Goal: Task Accomplishment & Management: Manage account settings

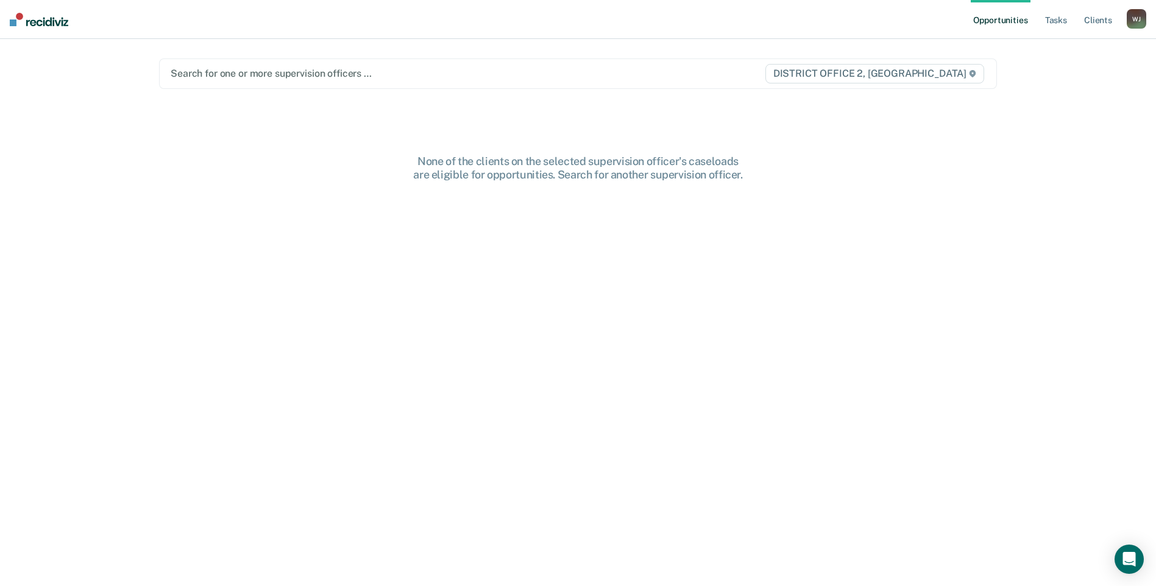
click at [1040, 15] on ul "Opportunities Tasks Client s" at bounding box center [1049, 19] width 156 height 39
click at [1051, 21] on link "Tasks" at bounding box center [1056, 19] width 27 height 39
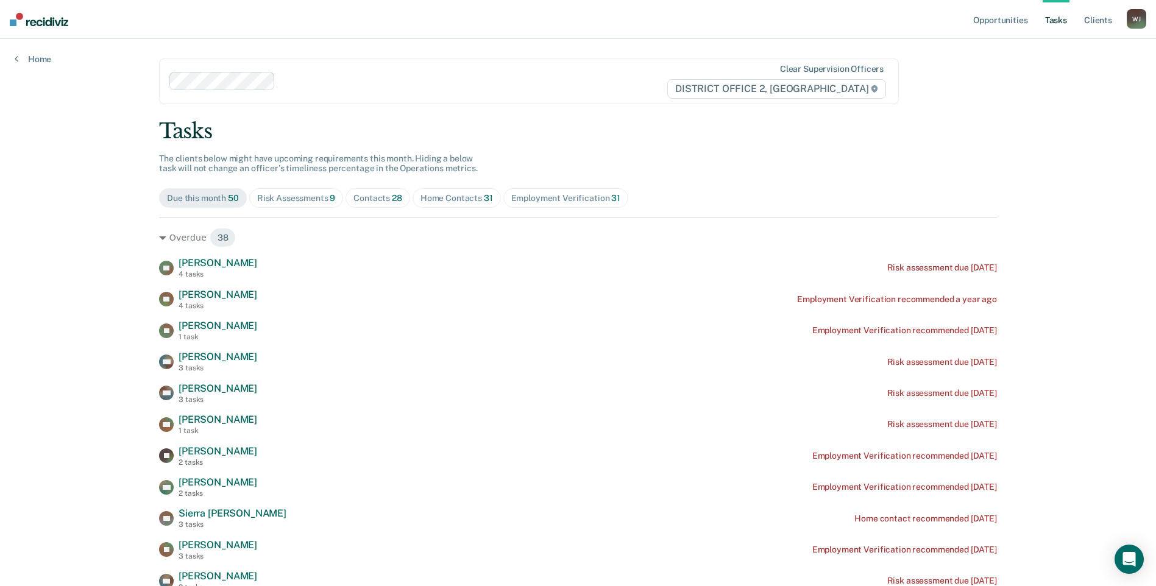
click at [310, 199] on div "Risk Assessments 9" at bounding box center [296, 198] width 79 height 10
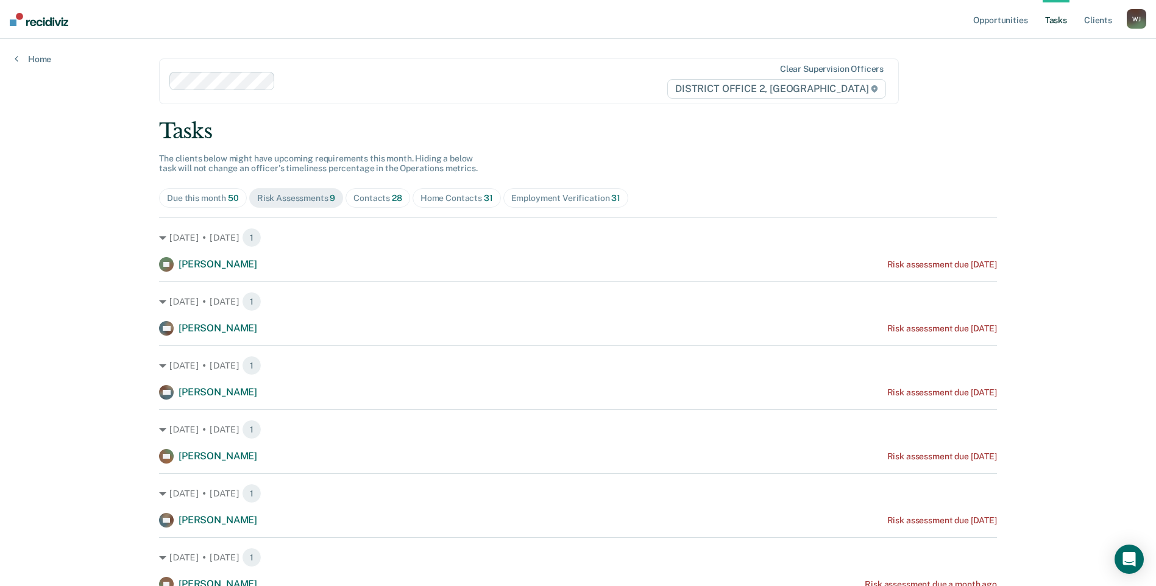
click at [353, 200] on div "Contacts 28" at bounding box center [377, 198] width 49 height 10
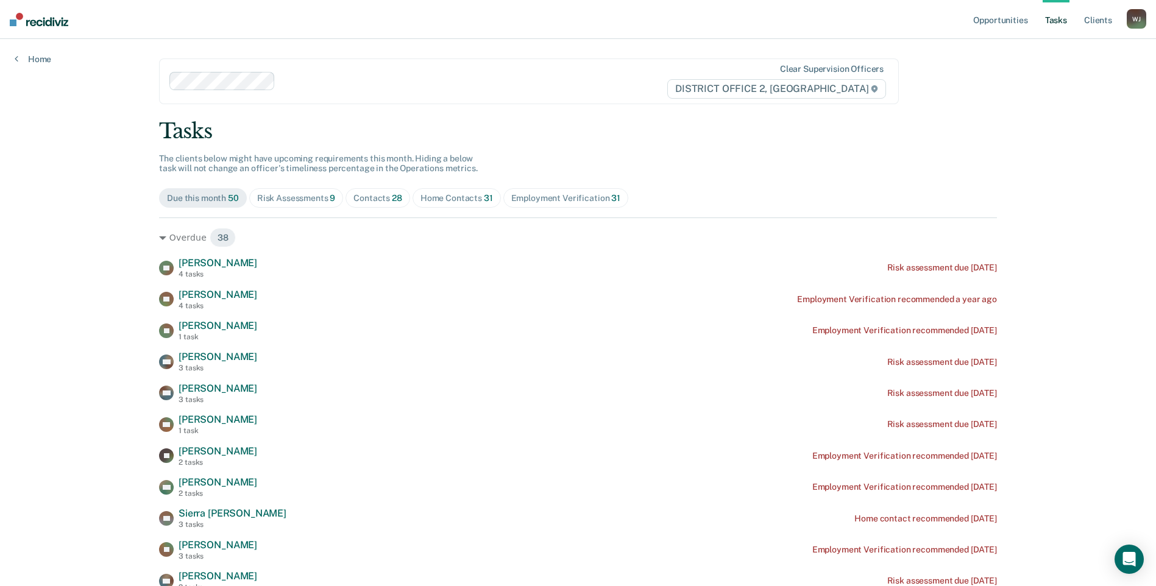
drag, startPoint x: 353, startPoint y: 200, endPoint x: 316, endPoint y: 201, distance: 37.2
click at [316, 201] on div "Risk Assessments 9" at bounding box center [296, 198] width 79 height 10
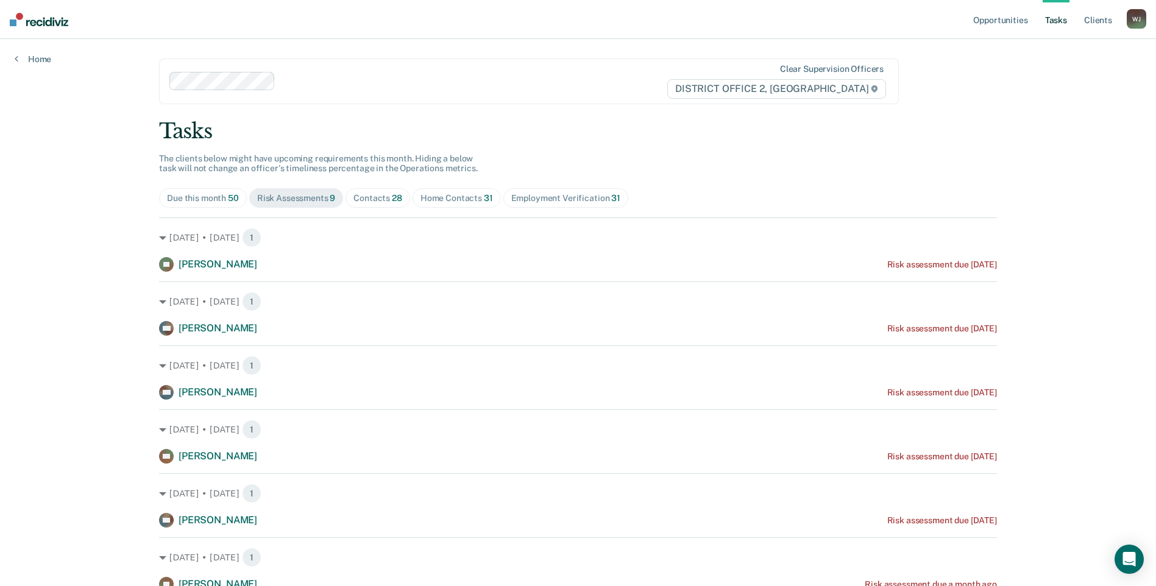
click at [378, 200] on div "Contacts 28" at bounding box center [377, 198] width 49 height 10
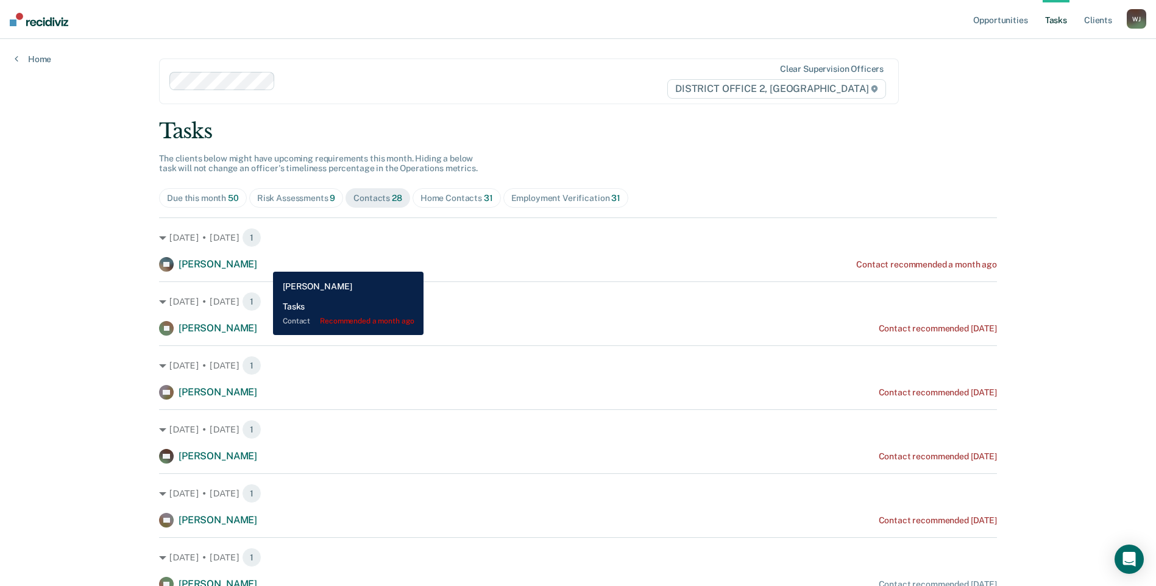
click at [264, 263] on div "[PERSON_NAME] Contact recommended a month ago" at bounding box center [578, 264] width 838 height 15
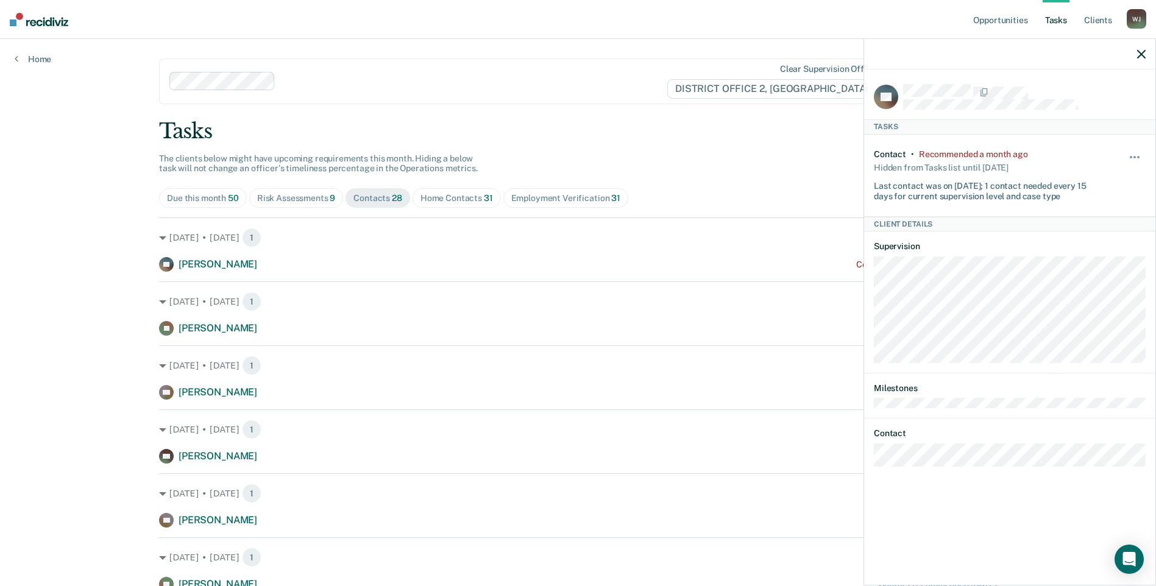
click at [1126, 151] on div "Hide from tasks list for... 7 days 30 days 90 days" at bounding box center [1135, 175] width 21 height 52
click at [1142, 149] on div "Hide from tasks list for... 7 days 30 days 90 days" at bounding box center [1135, 175] width 21 height 52
click at [1136, 149] on div "Hide from tasks list for... 7 days 30 days 90 days" at bounding box center [1135, 175] width 21 height 52
click at [1133, 157] on button "button" at bounding box center [1135, 164] width 21 height 20
click at [1113, 209] on button "7 days" at bounding box center [1102, 215] width 88 height 20
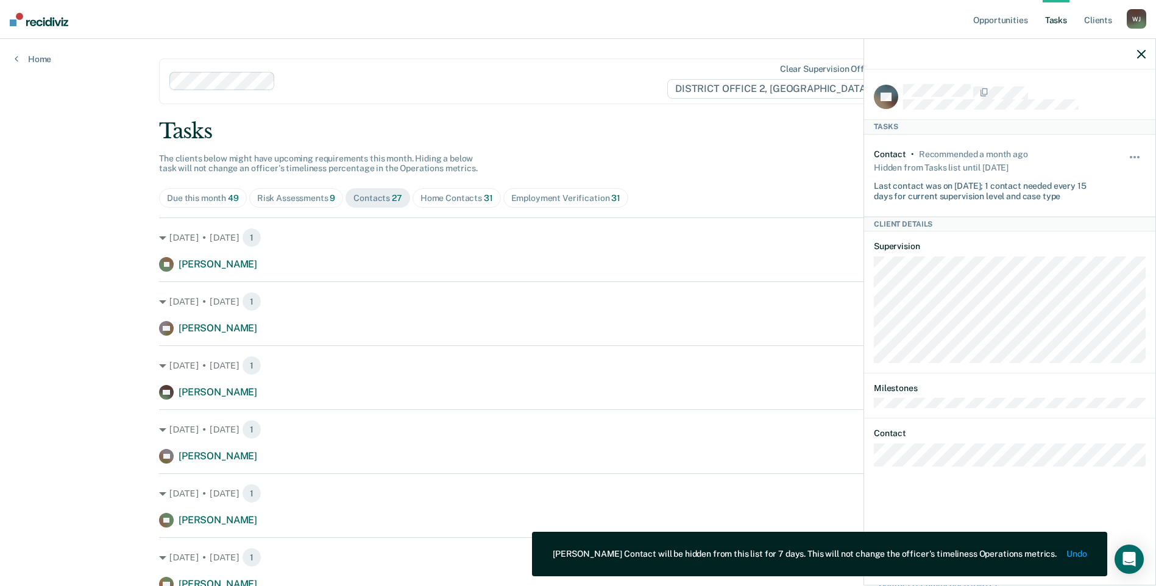
click at [1142, 54] on icon "button" at bounding box center [1141, 54] width 9 height 9
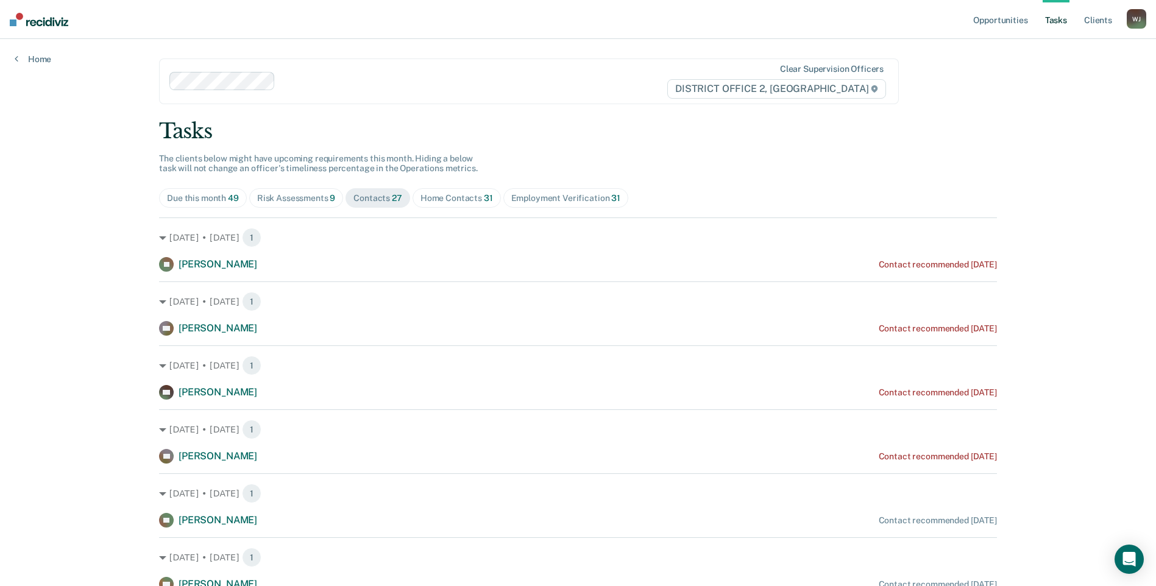
click at [426, 193] on div "Home Contacts 31" at bounding box center [456, 198] width 73 height 10
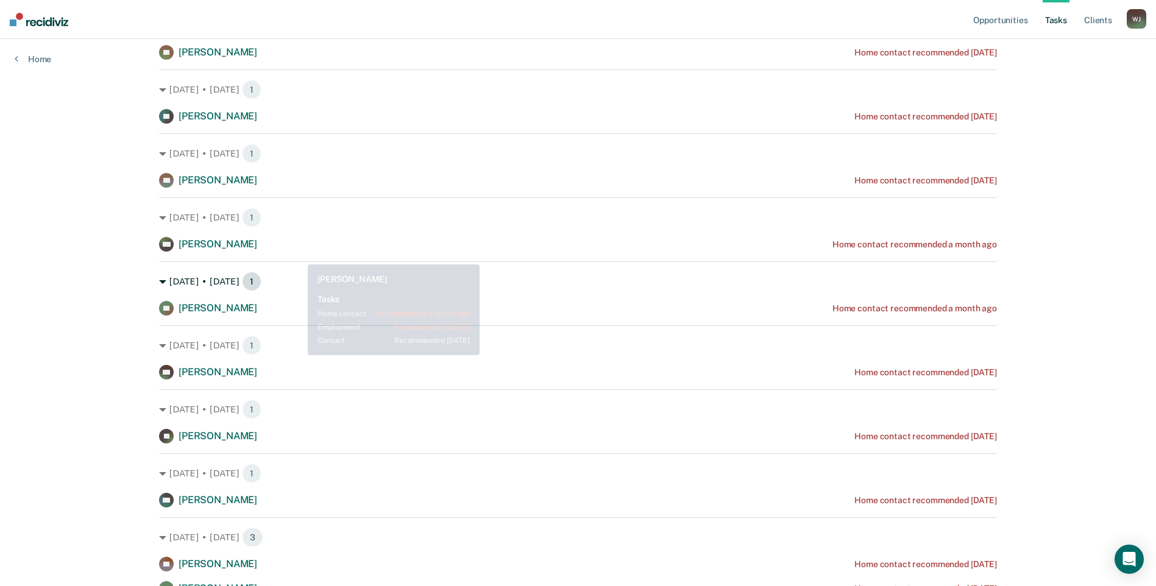
scroll to position [305, 0]
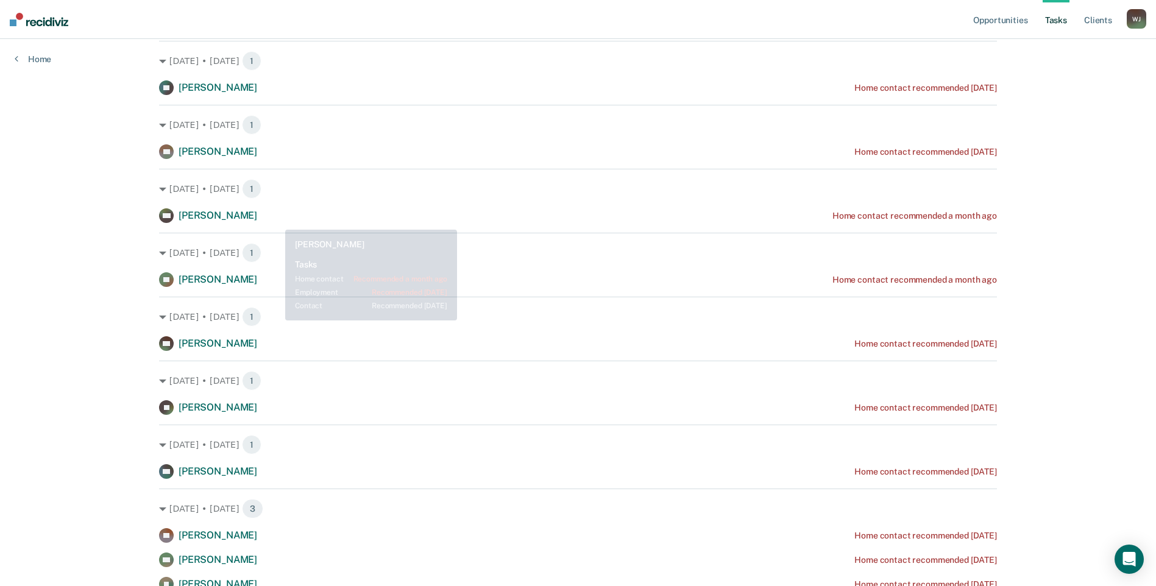
click at [270, 218] on div "MR [PERSON_NAME] Home contact recommended a month ago" at bounding box center [578, 215] width 838 height 15
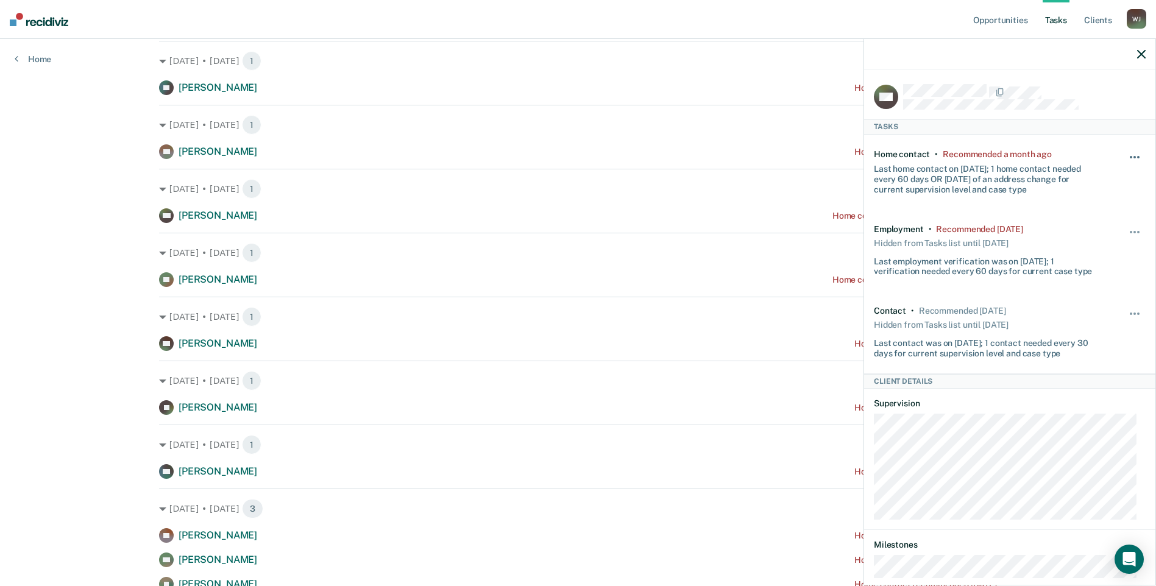
click at [1127, 154] on button "button" at bounding box center [1135, 164] width 21 height 20
click at [1101, 213] on button "7 days" at bounding box center [1102, 215] width 88 height 20
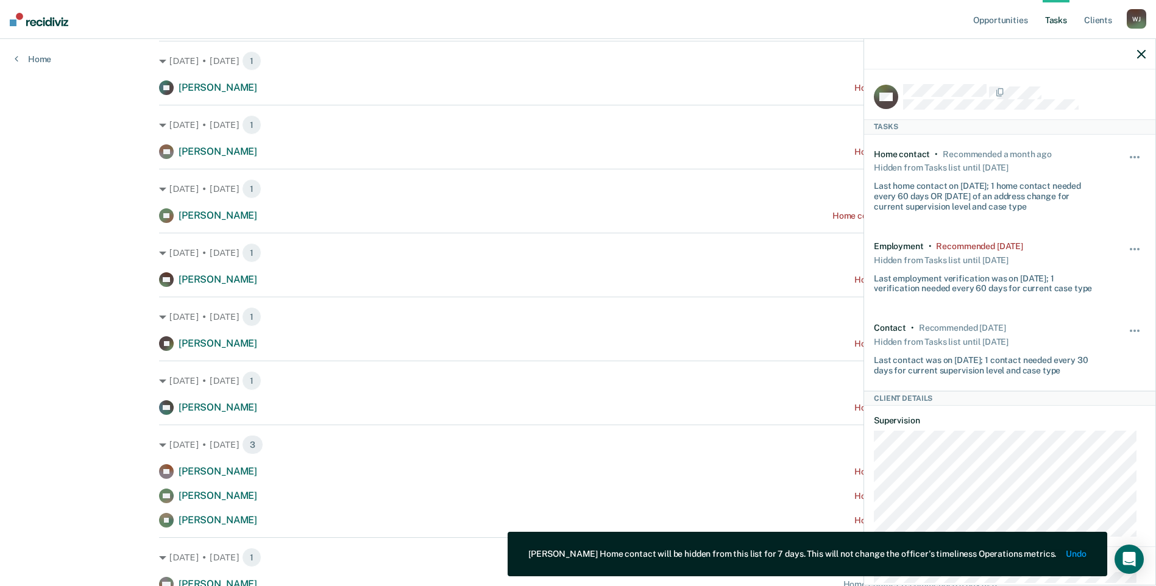
click at [1141, 51] on icon "button" at bounding box center [1141, 54] width 9 height 9
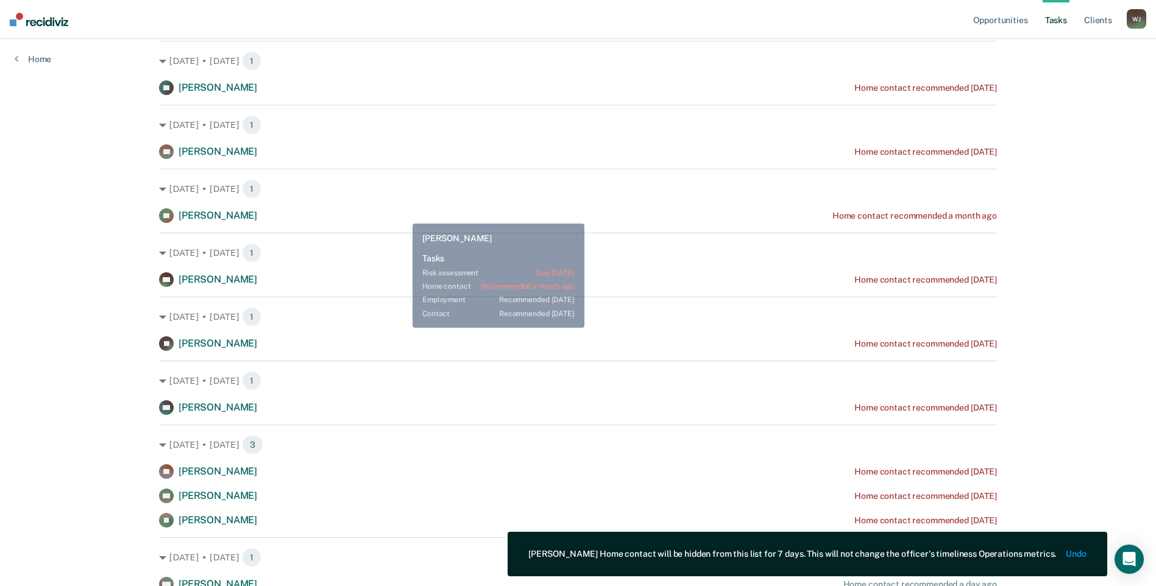
click at [397, 215] on div "NL [PERSON_NAME] Home contact recommended a month ago" at bounding box center [578, 215] width 838 height 15
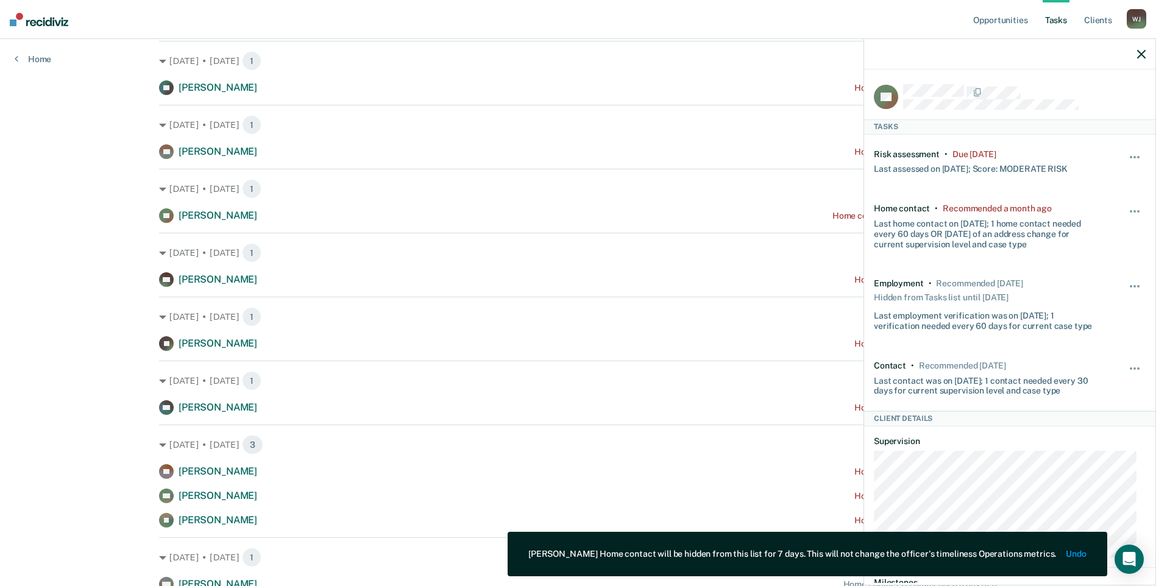
click at [1125, 204] on div "Hide from tasks list for... 7 days 30 days 90 days" at bounding box center [1135, 227] width 21 height 46
click at [1125, 208] on button "button" at bounding box center [1135, 218] width 21 height 20
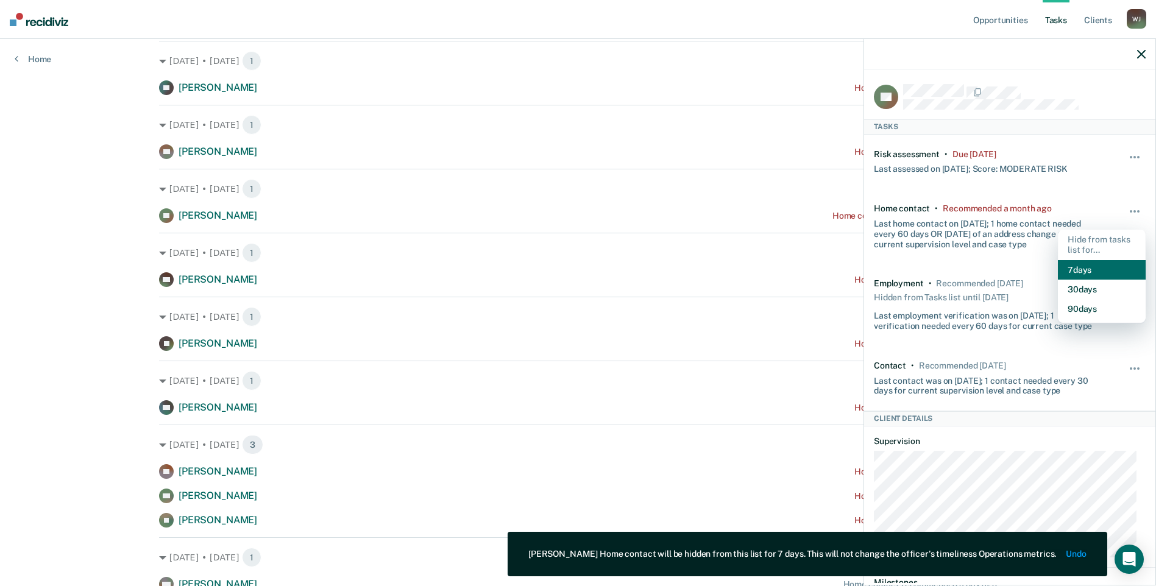
click at [1099, 267] on button "7 days" at bounding box center [1102, 270] width 88 height 20
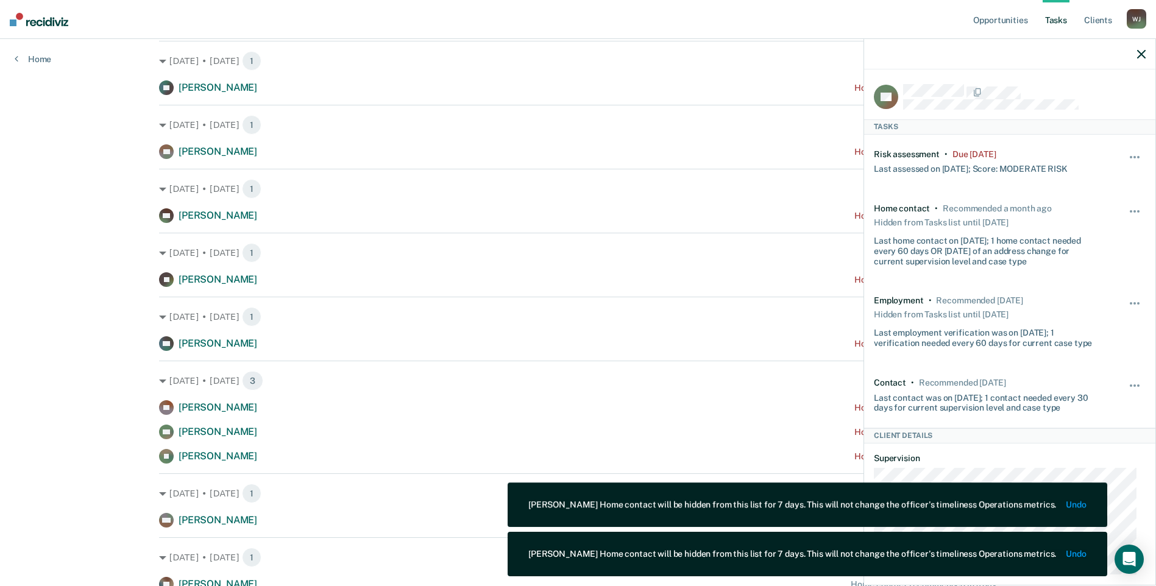
click at [1145, 62] on div at bounding box center [1009, 54] width 291 height 30
click at [1147, 48] on div at bounding box center [1009, 54] width 291 height 30
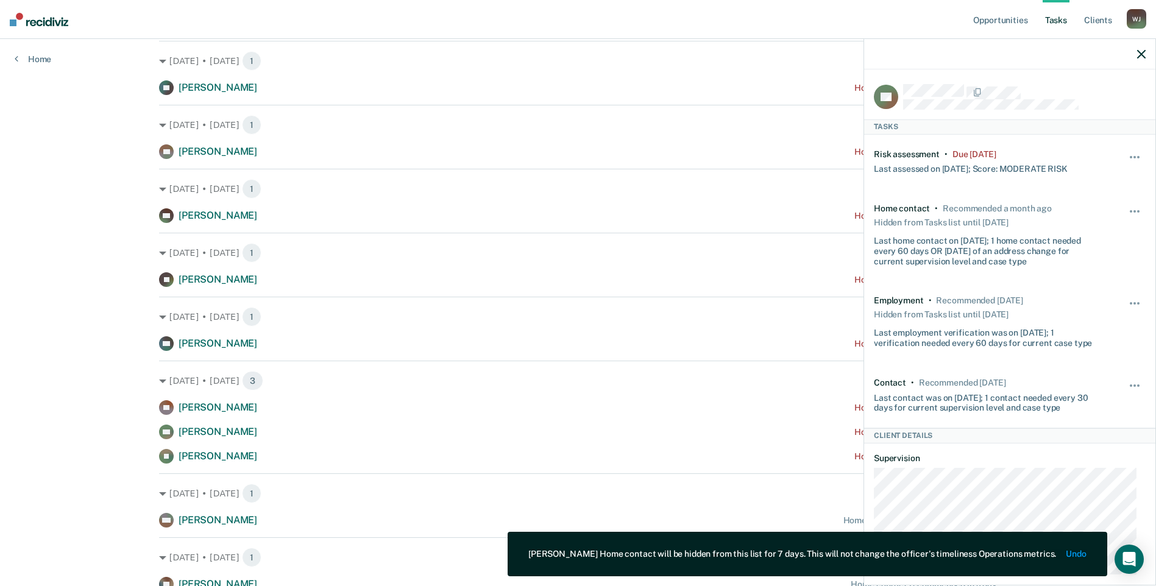
click at [1140, 54] on icon "button" at bounding box center [1141, 54] width 9 height 9
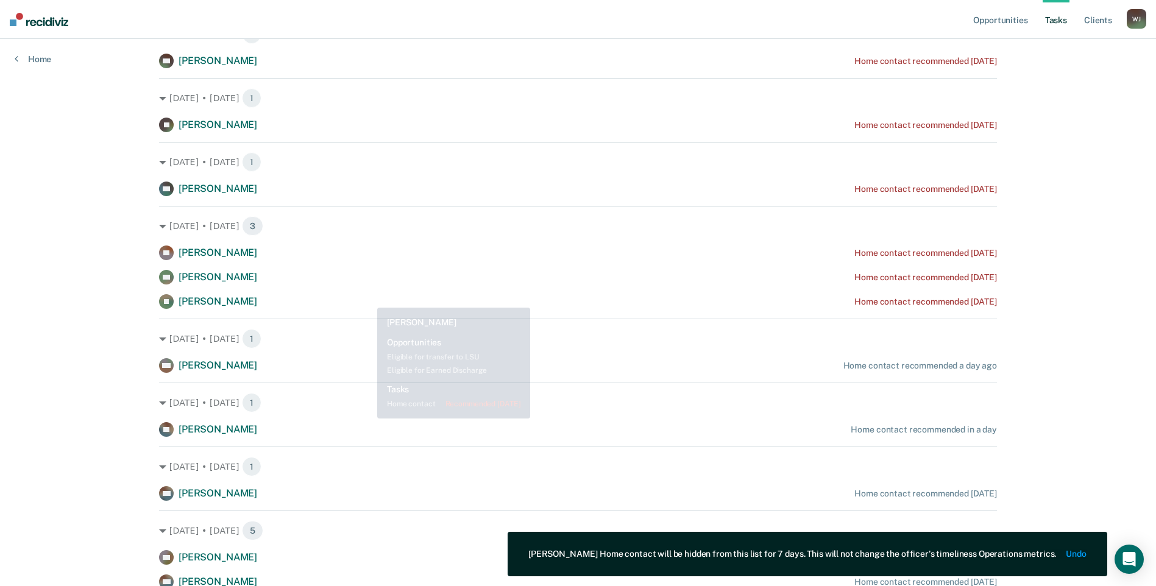
scroll to position [488, 0]
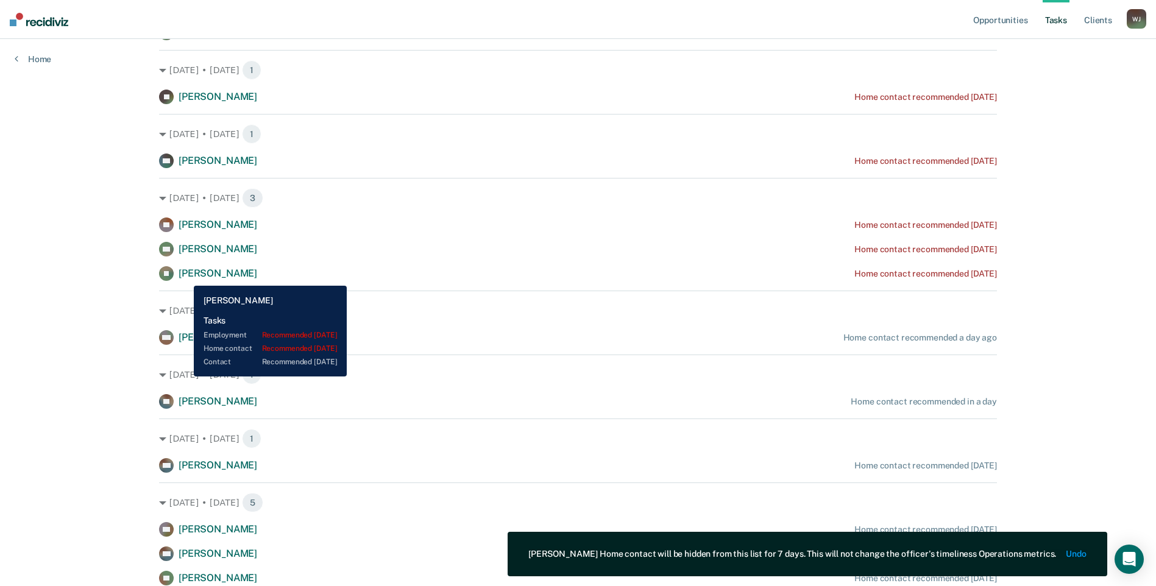
click at [185, 277] on span "[PERSON_NAME]" at bounding box center [218, 274] width 79 height 12
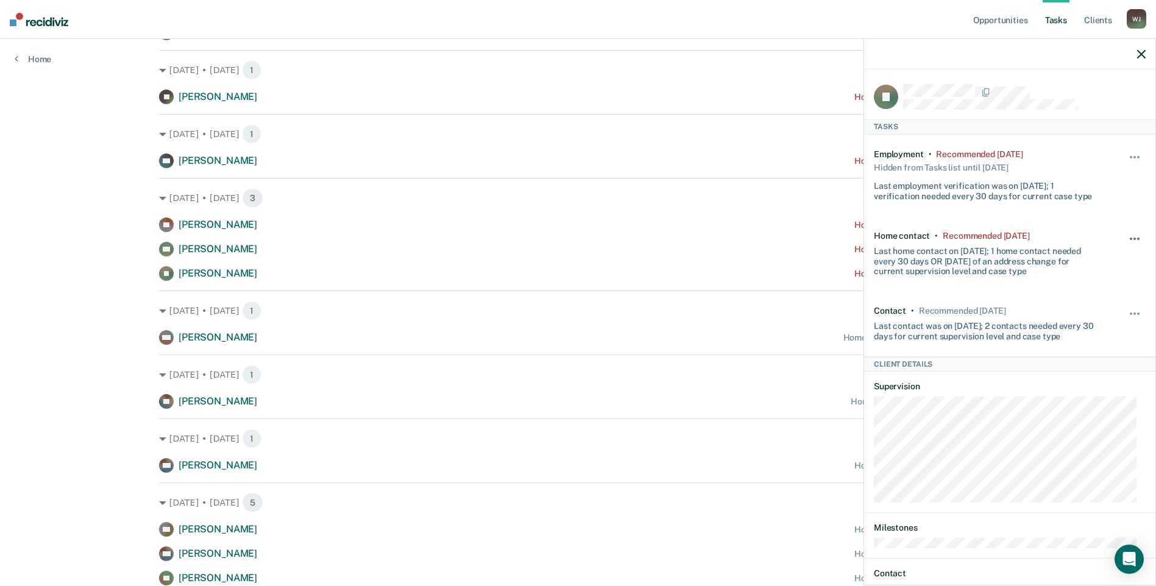
click at [1130, 238] on span "button" at bounding box center [1131, 239] width 2 height 2
click at [1097, 291] on button "7 days" at bounding box center [1102, 298] width 88 height 20
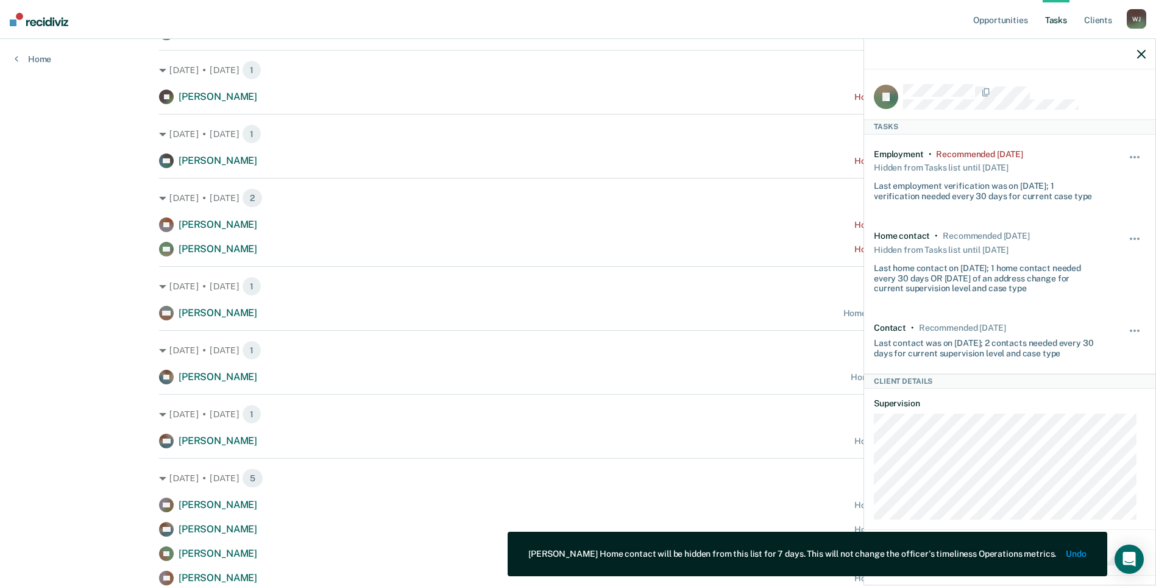
click at [1140, 55] on icon "button" at bounding box center [1141, 54] width 9 height 9
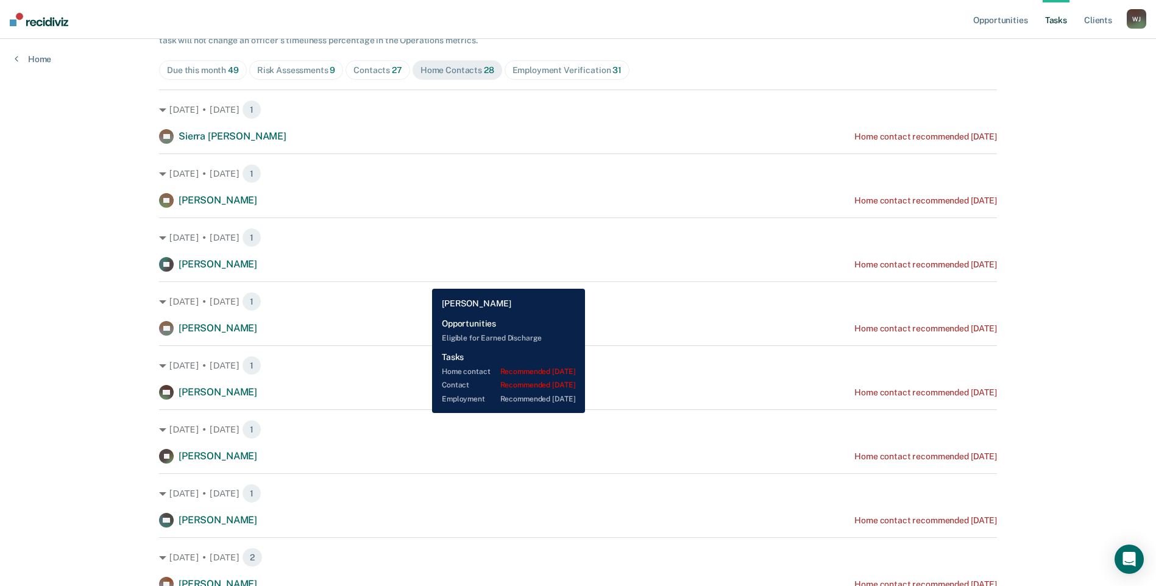
scroll to position [61, 0]
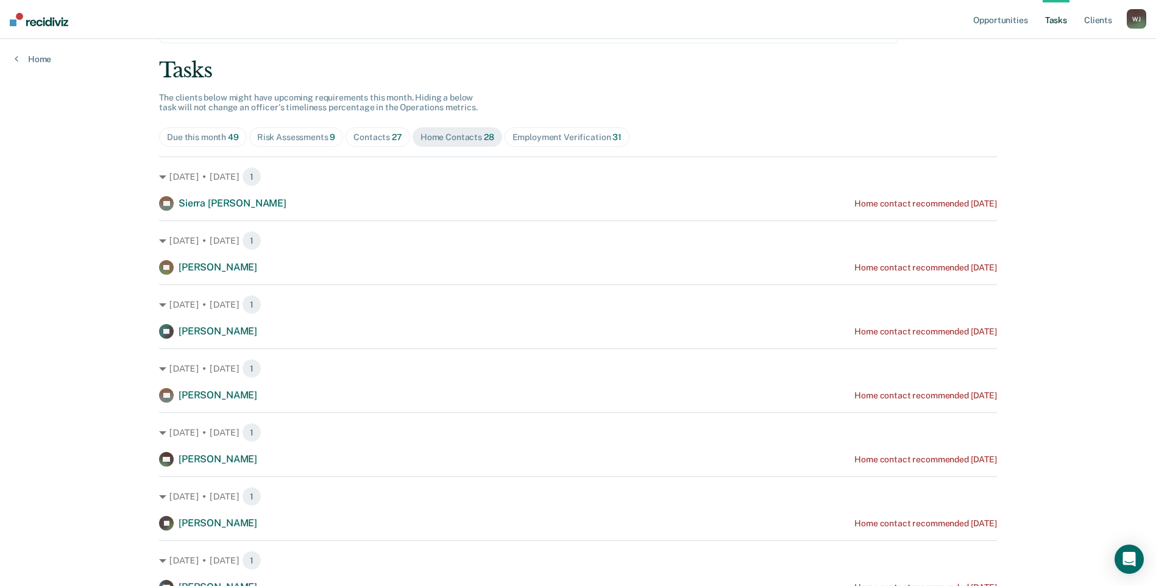
click at [543, 133] on div "Employment Verification 31" at bounding box center [566, 137] width 109 height 10
click at [466, 133] on div "Home Contacts 28" at bounding box center [457, 137] width 74 height 10
click at [386, 130] on span "Contacts 27" at bounding box center [378, 137] width 65 height 20
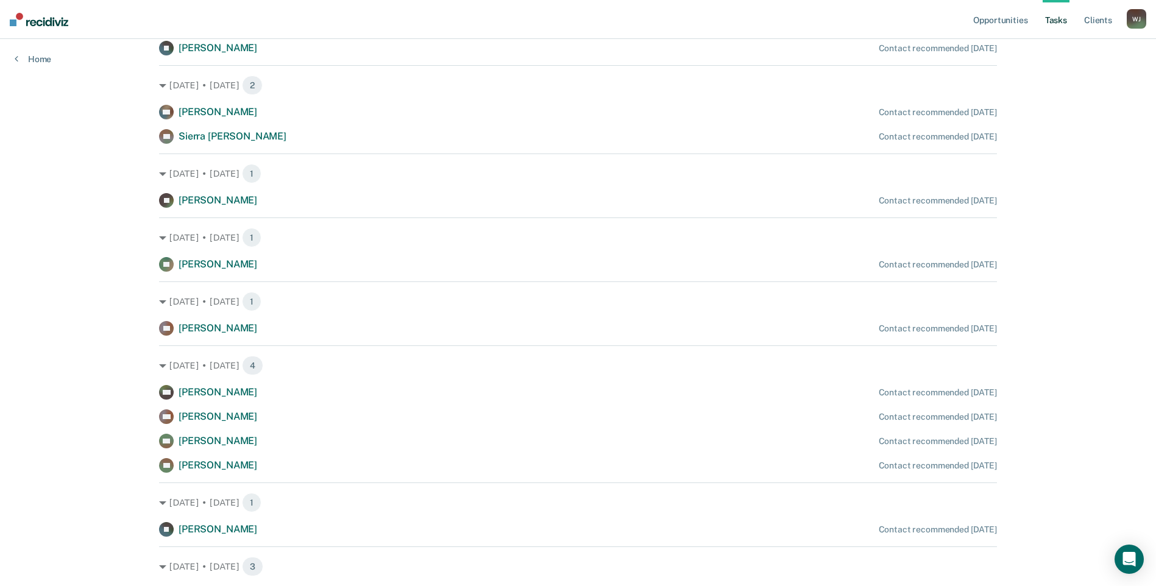
scroll to position [776, 0]
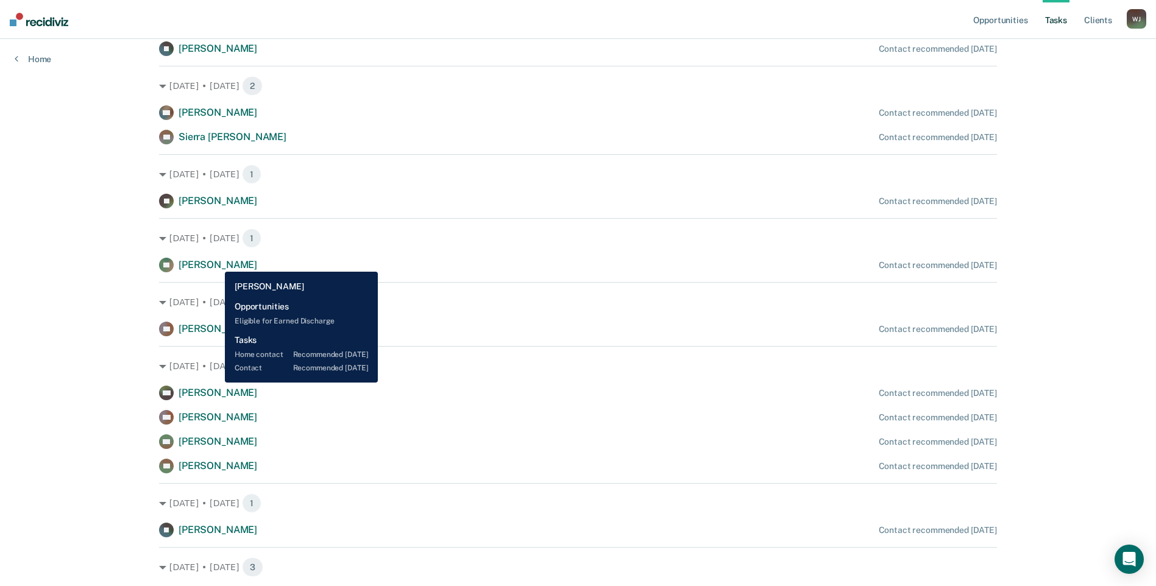
click at [216, 263] on span "[PERSON_NAME]" at bounding box center [218, 265] width 79 height 12
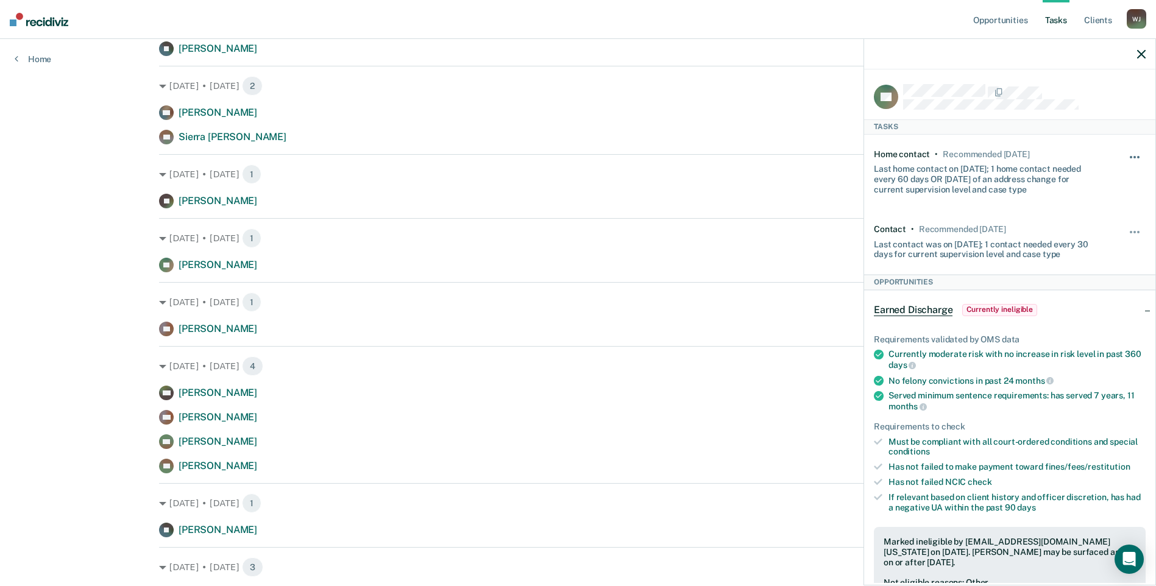
click at [1129, 154] on button "button" at bounding box center [1135, 164] width 21 height 20
click at [1104, 216] on button "7 days" at bounding box center [1102, 215] width 88 height 20
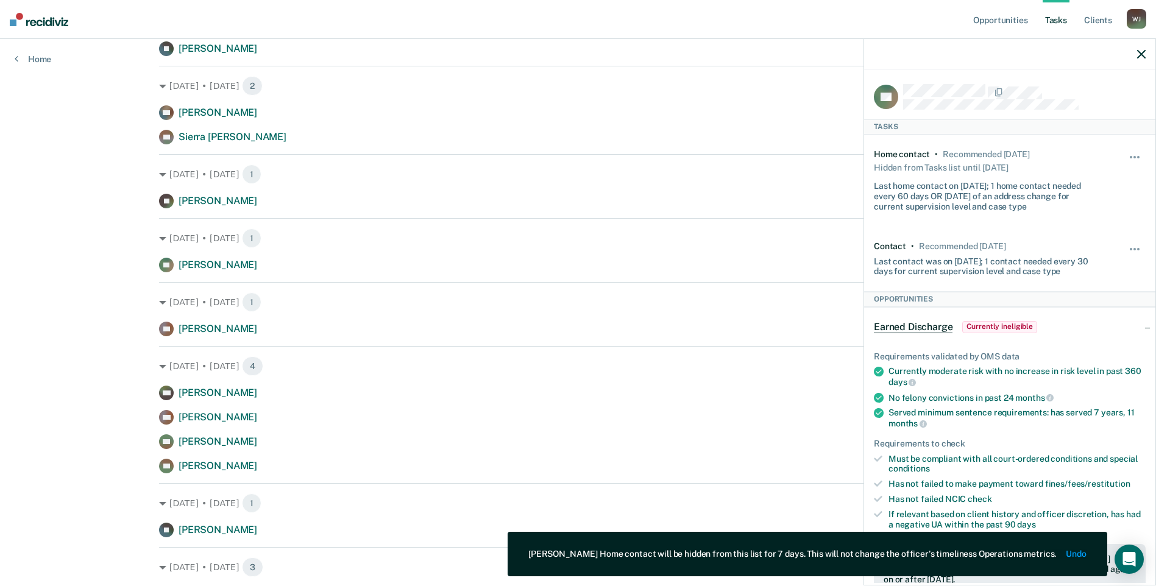
click at [1132, 242] on div "Hide from tasks list for... 7 days 30 days 90 days" at bounding box center [1135, 258] width 21 height 35
click at [1129, 246] on button "button" at bounding box center [1135, 256] width 21 height 20
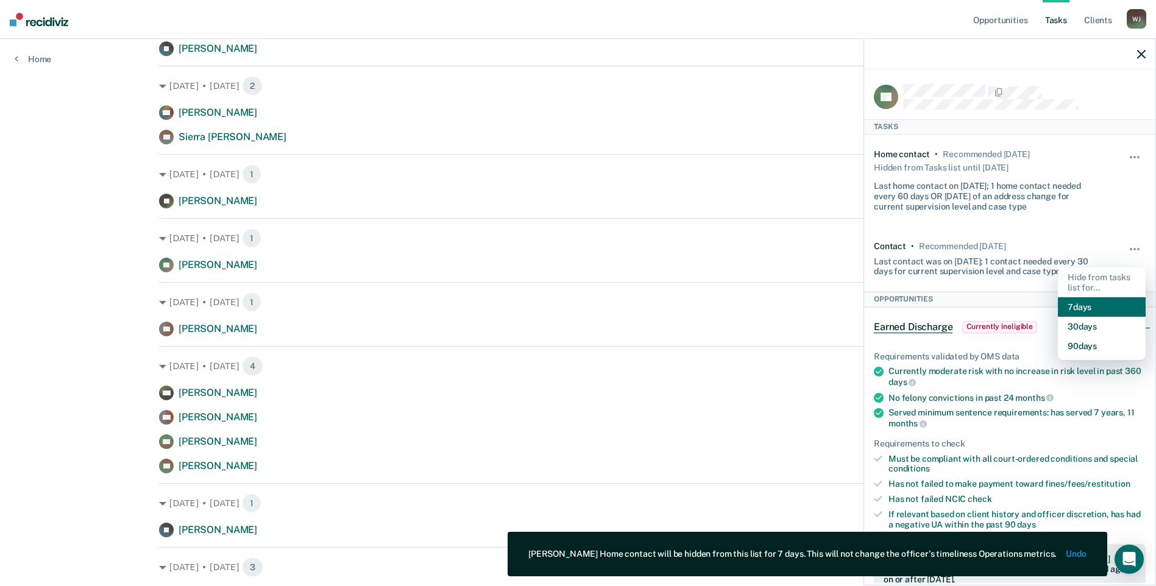
click at [1071, 303] on button "7 days" at bounding box center [1102, 307] width 88 height 20
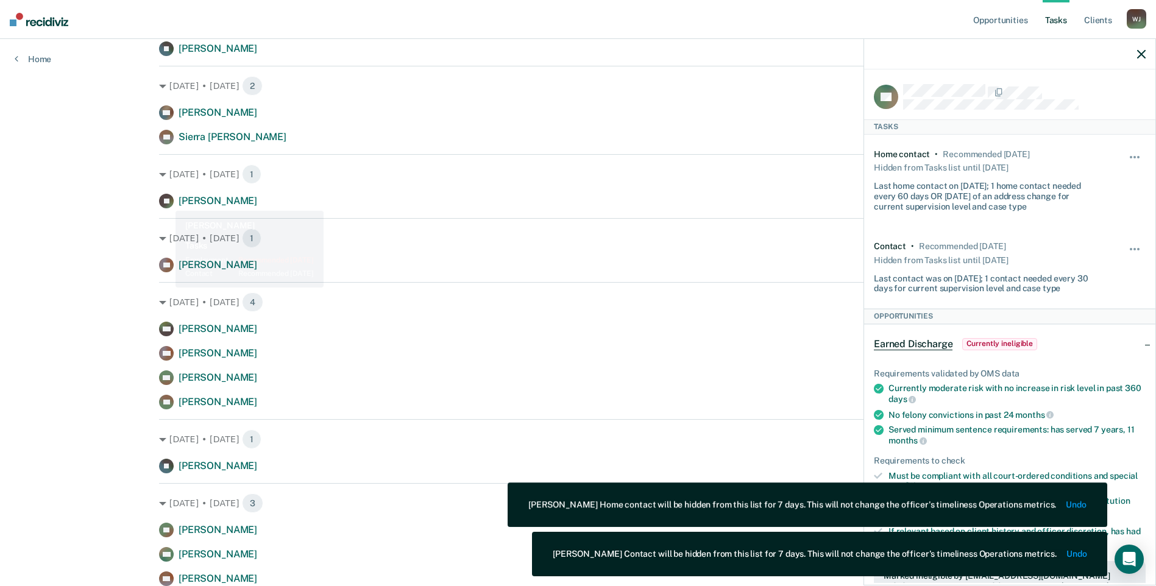
click at [99, 194] on div "Opportunities Tasks Client s [PERSON_NAME] Profile How it works Log Out Home Cl…" at bounding box center [578, 25] width 1156 height 1603
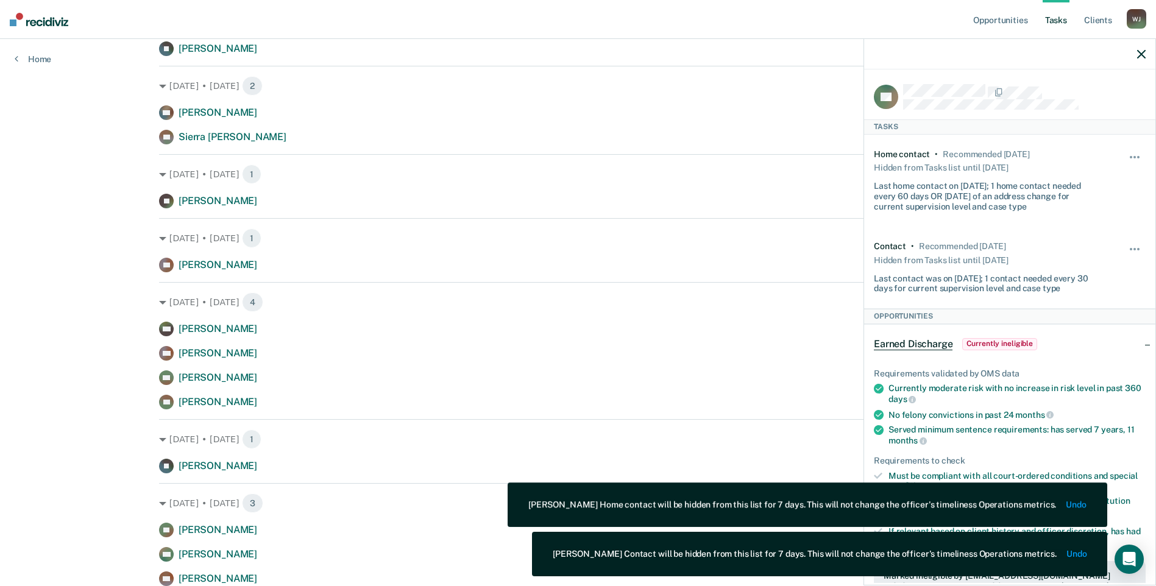
click at [99, 194] on div "Opportunities Tasks Client s [PERSON_NAME] Profile How it works Log Out Home Cl…" at bounding box center [578, 25] width 1156 height 1603
click at [1152, 55] on div at bounding box center [1009, 54] width 291 height 30
click at [1148, 54] on div at bounding box center [1009, 54] width 291 height 30
click at [1140, 53] on icon "button" at bounding box center [1141, 54] width 9 height 9
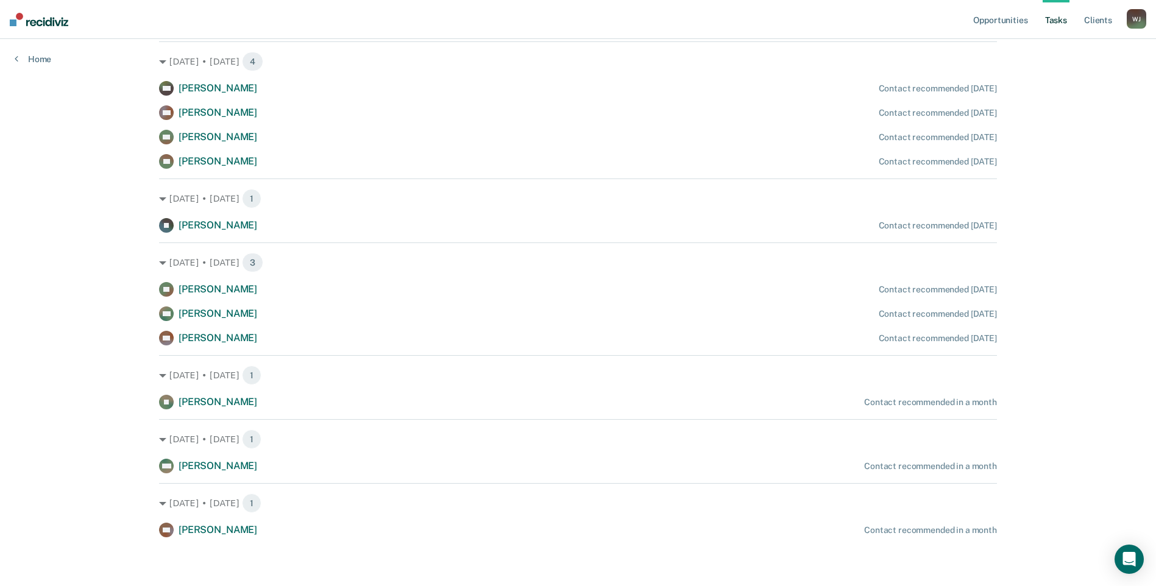
scroll to position [956, 0]
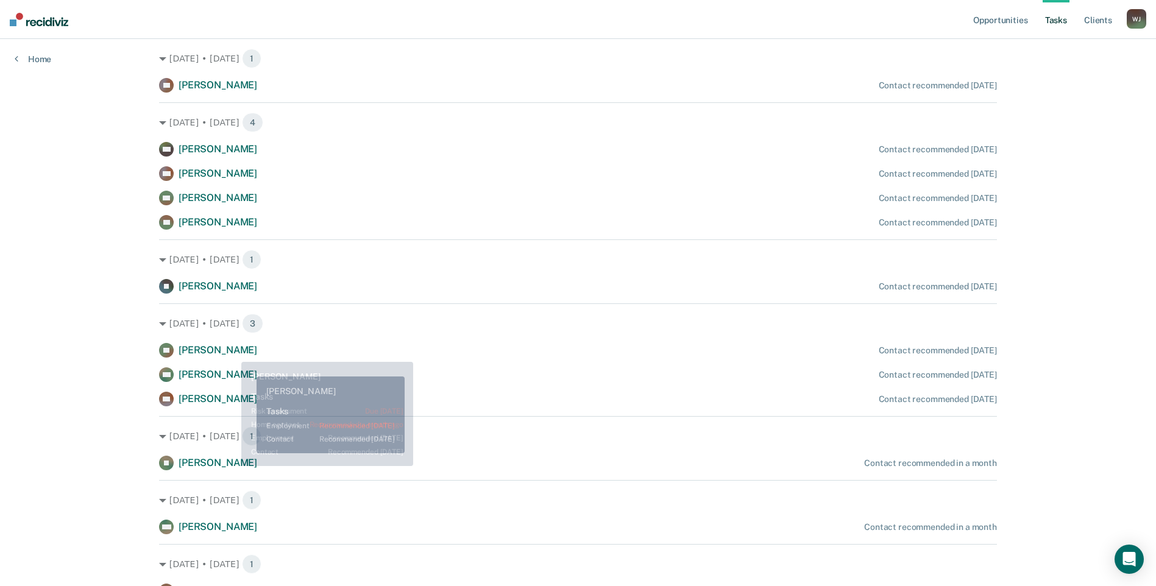
click at [230, 351] on span "[PERSON_NAME]" at bounding box center [218, 350] width 79 height 12
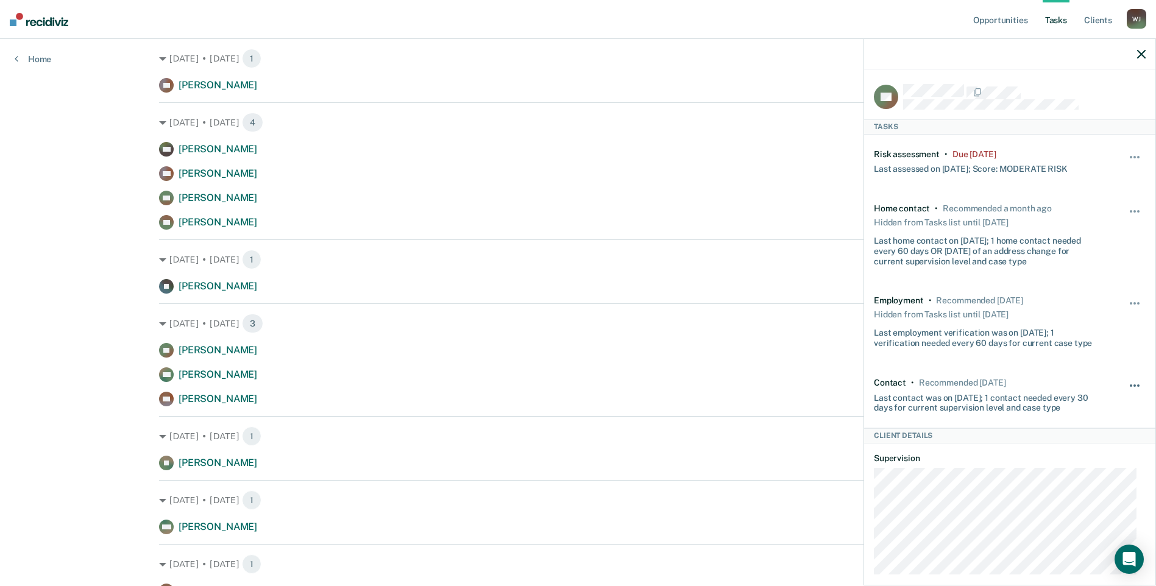
click at [1130, 385] on span "button" at bounding box center [1131, 386] width 2 height 2
click at [1084, 439] on button "7 days" at bounding box center [1102, 444] width 88 height 20
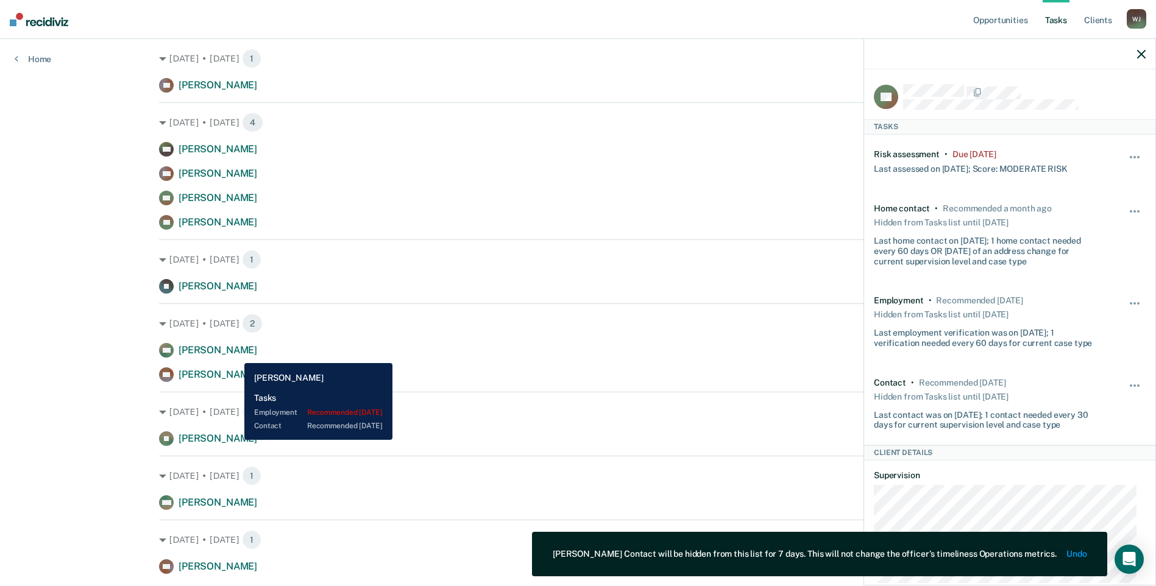
click at [235, 354] on span "[PERSON_NAME]" at bounding box center [218, 350] width 79 height 12
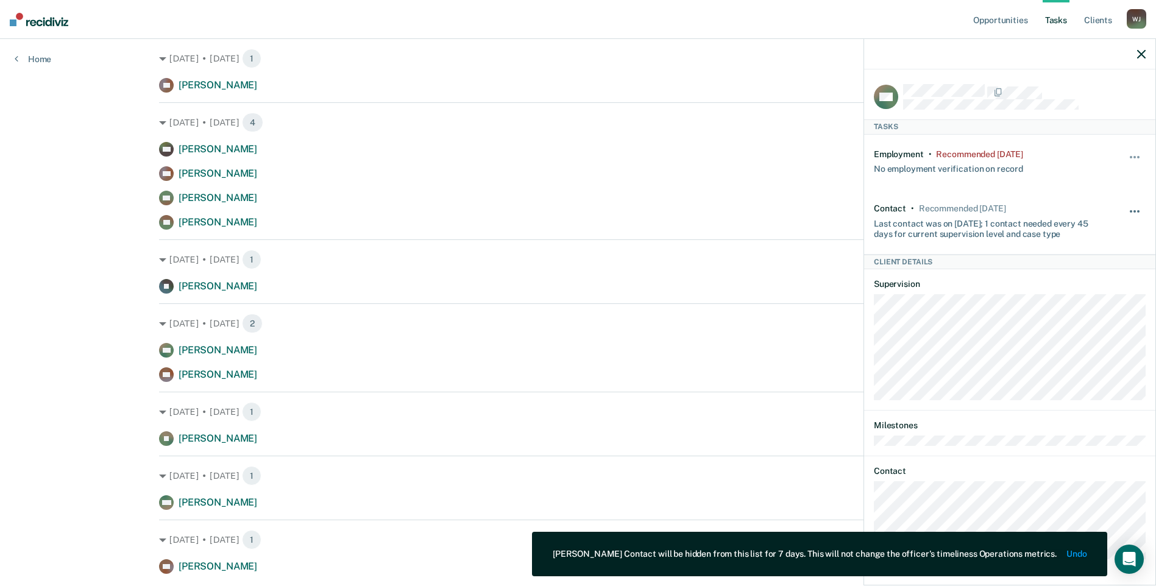
click at [1137, 208] on button "button" at bounding box center [1135, 218] width 21 height 20
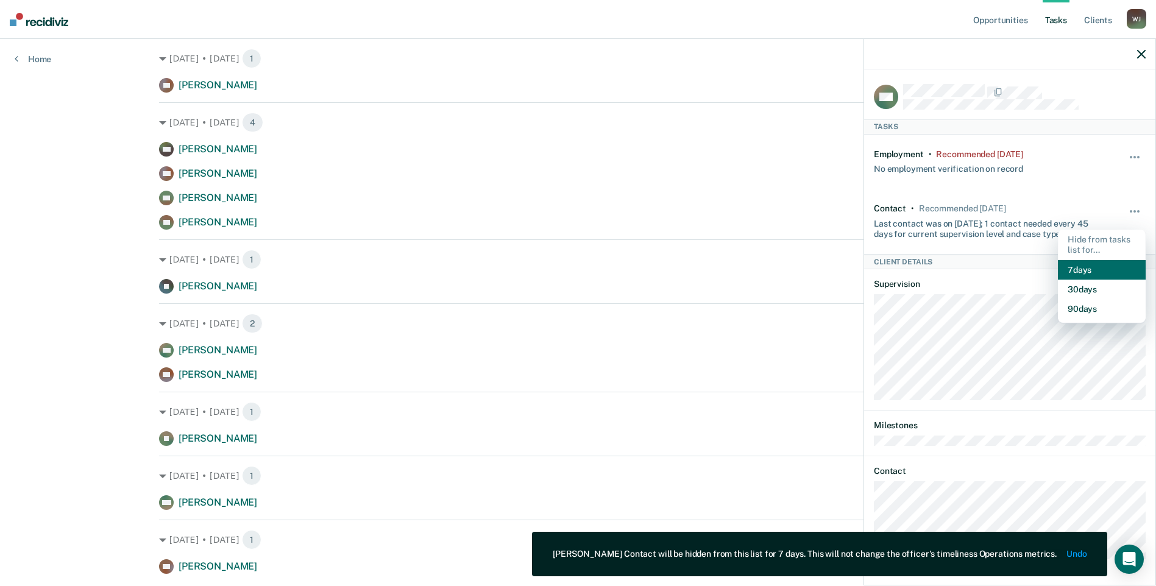
click at [1098, 269] on button "7 days" at bounding box center [1102, 270] width 88 height 20
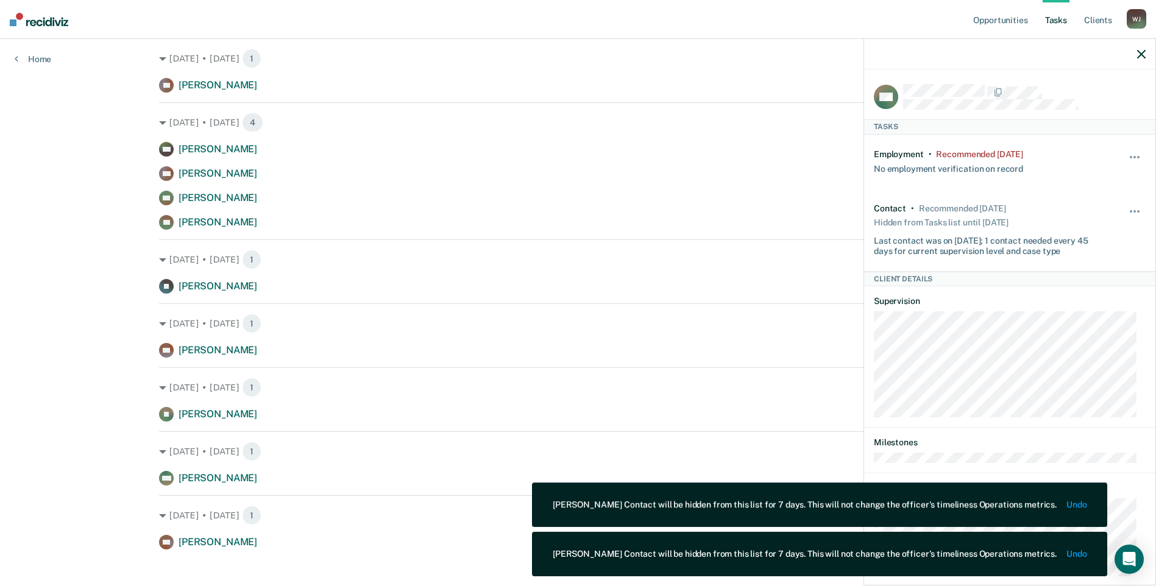
click at [1138, 54] on icon "button" at bounding box center [1141, 54] width 9 height 9
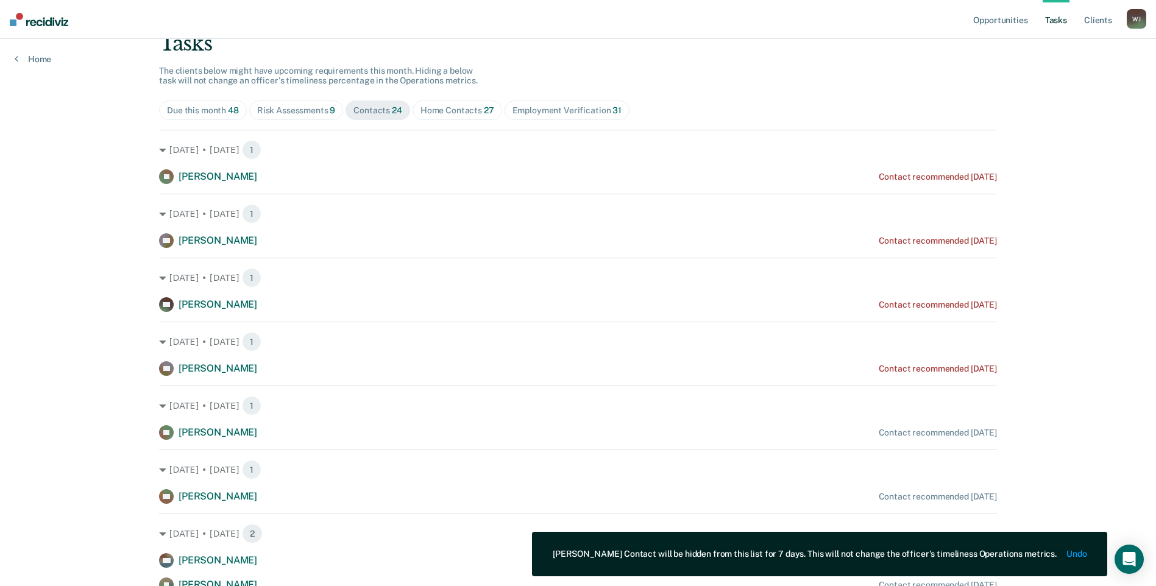
scroll to position [0, 0]
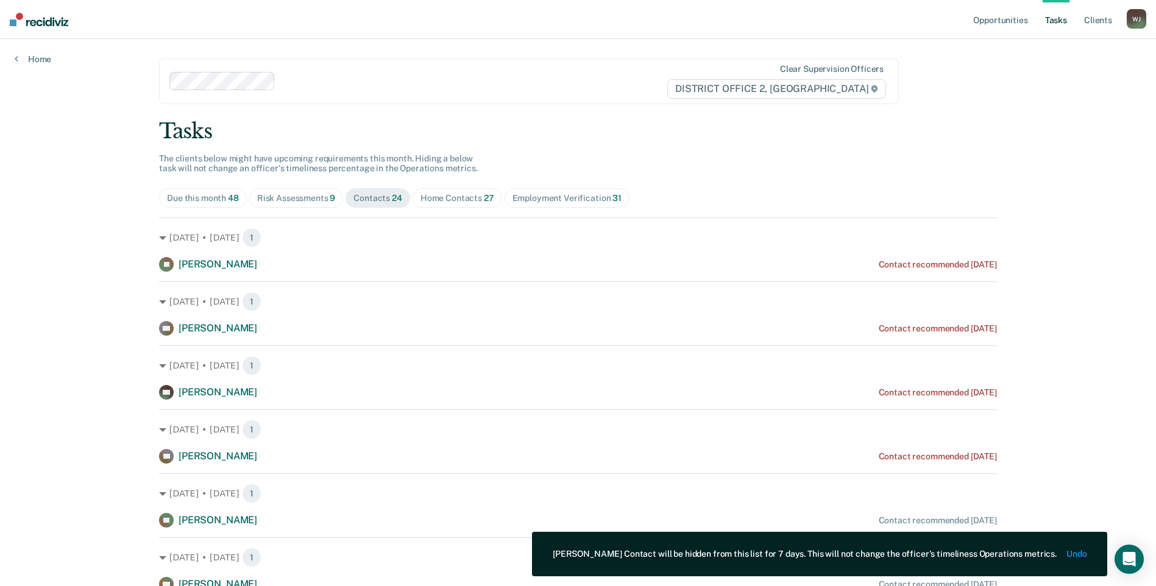
click at [440, 193] on div "Home Contacts 27" at bounding box center [457, 198] width 74 height 10
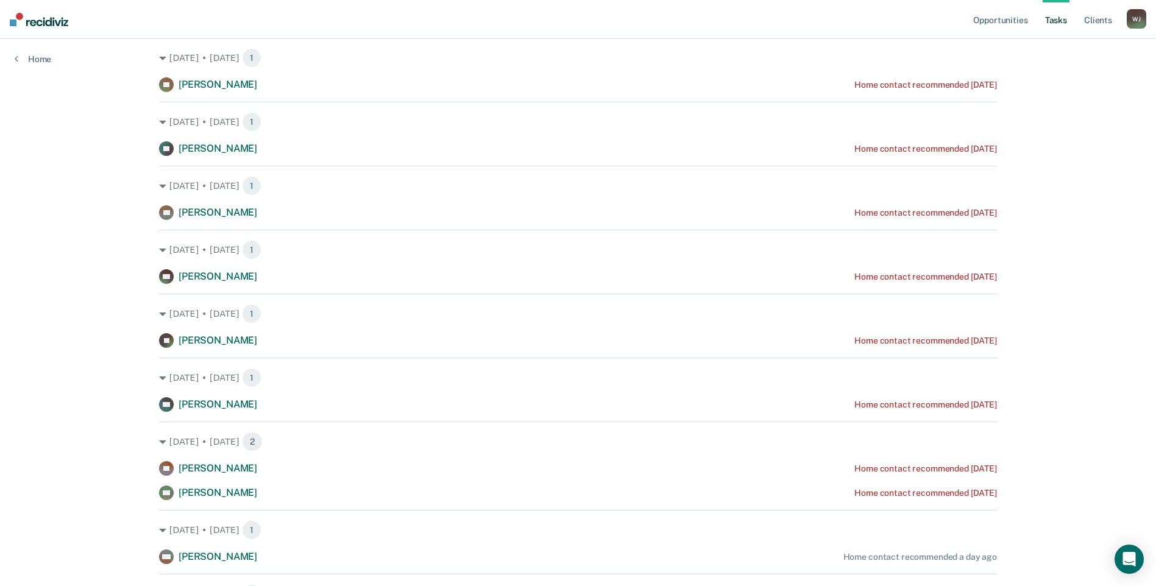
scroll to position [122, 0]
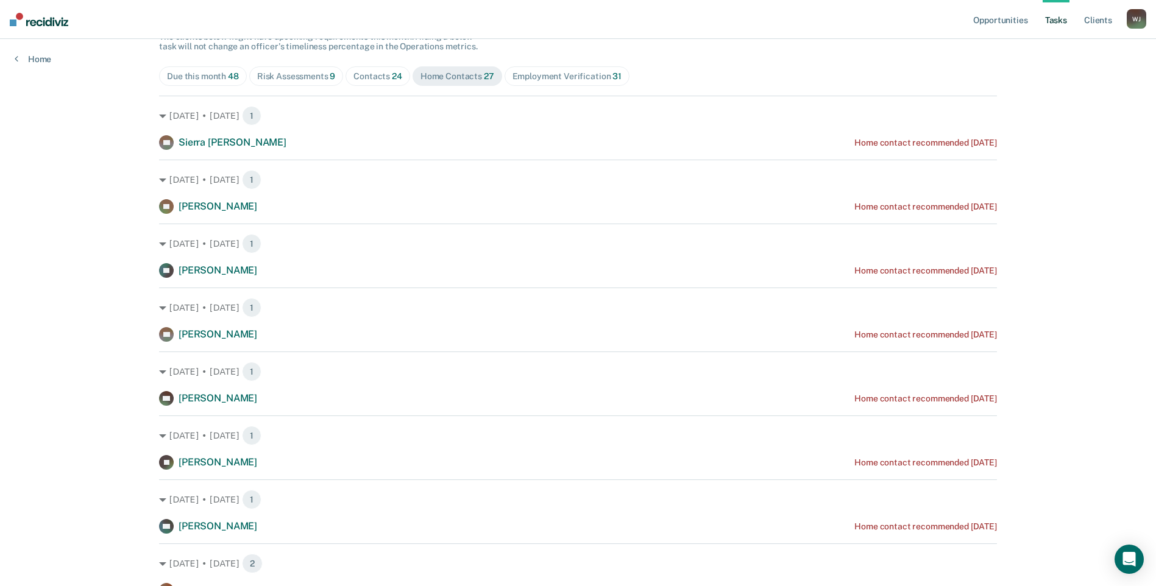
click at [576, 81] on div "Employment Verification 31" at bounding box center [566, 76] width 109 height 10
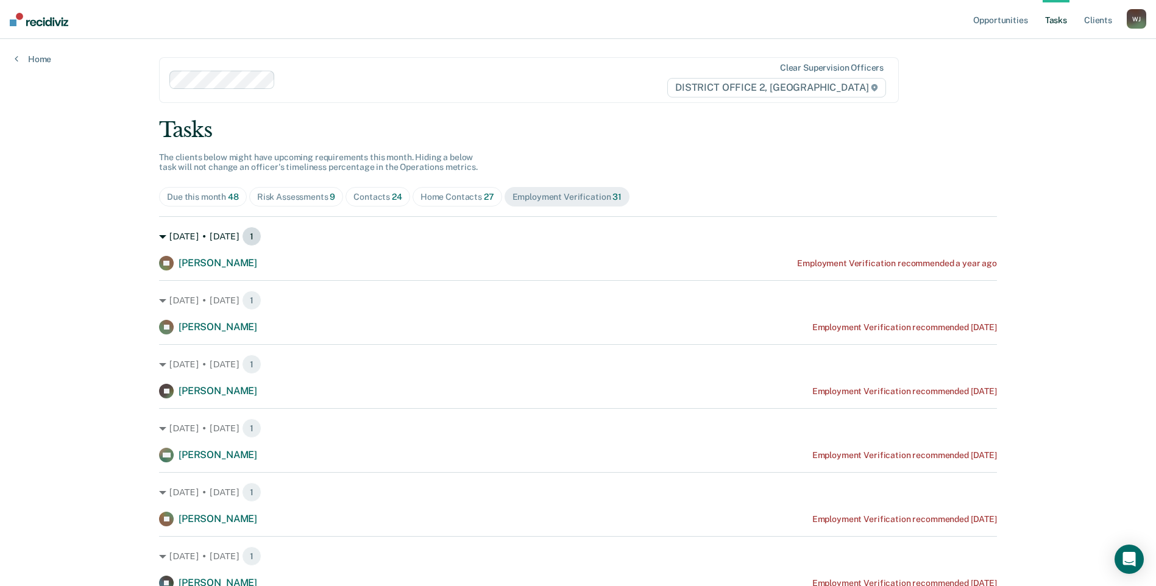
scroll to position [0, 0]
click at [445, 196] on div "Home Contacts 27" at bounding box center [457, 198] width 74 height 10
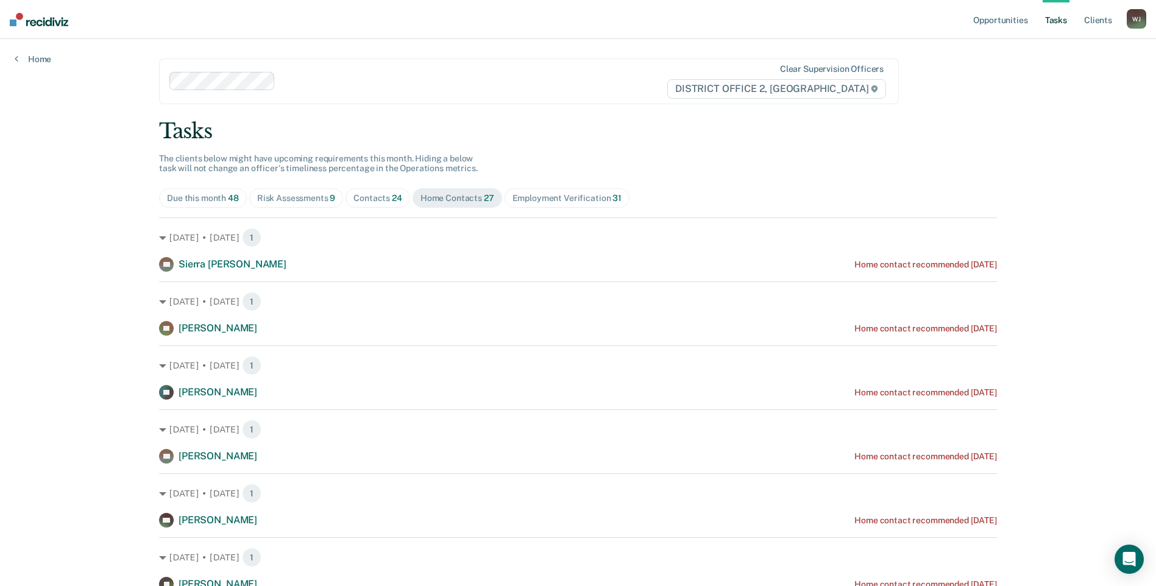
click at [400, 196] on span "Contacts 24" at bounding box center [378, 198] width 65 height 20
click at [283, 192] on span "Risk Assessments 9" at bounding box center [296, 198] width 94 height 20
click at [399, 207] on span "Contacts 24" at bounding box center [378, 198] width 65 height 20
click at [484, 197] on span "27" at bounding box center [489, 198] width 10 height 10
click at [547, 199] on div "Employment Verification 31" at bounding box center [566, 198] width 109 height 10
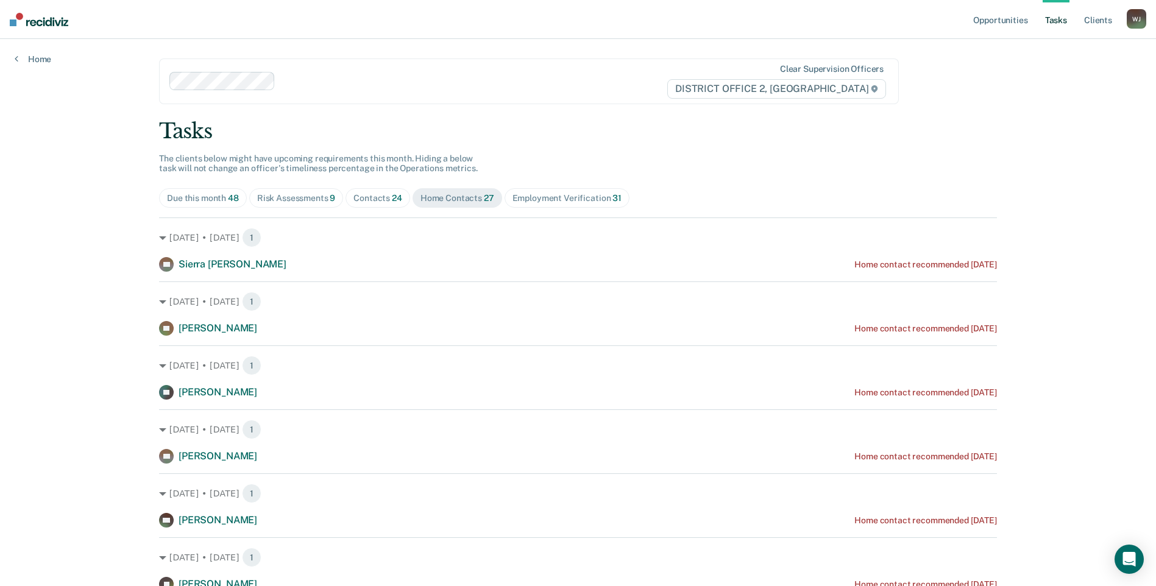
click at [547, 199] on div "Employment Verification 31" at bounding box center [566, 198] width 109 height 10
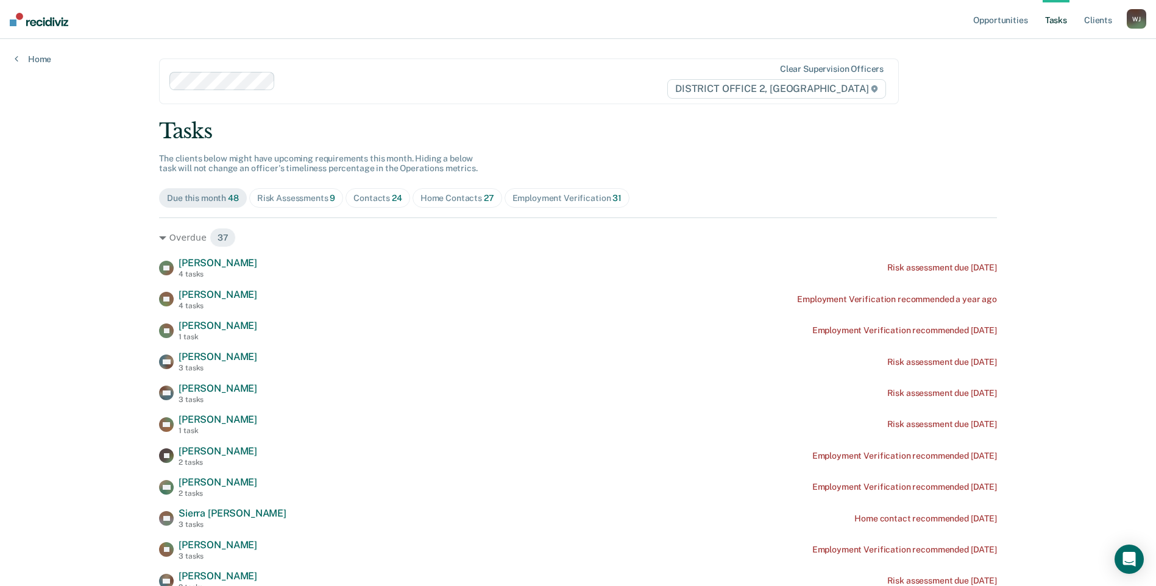
drag, startPoint x: 547, startPoint y: 199, endPoint x: 434, endPoint y: 199, distance: 112.7
click at [449, 199] on div "Home Contacts 27" at bounding box center [457, 198] width 74 height 10
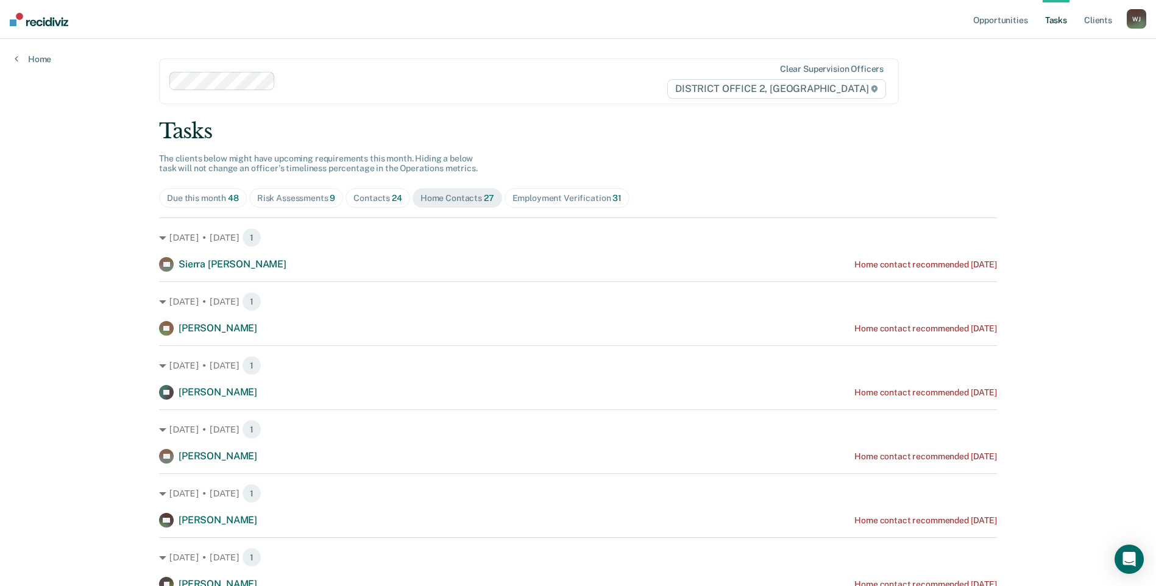
click at [378, 194] on div "Contacts 24" at bounding box center [377, 198] width 49 height 10
click at [304, 196] on div "Risk Assessments 9" at bounding box center [296, 198] width 79 height 10
click at [396, 201] on span "24" at bounding box center [397, 198] width 10 height 10
